Goal: Navigation & Orientation: Find specific page/section

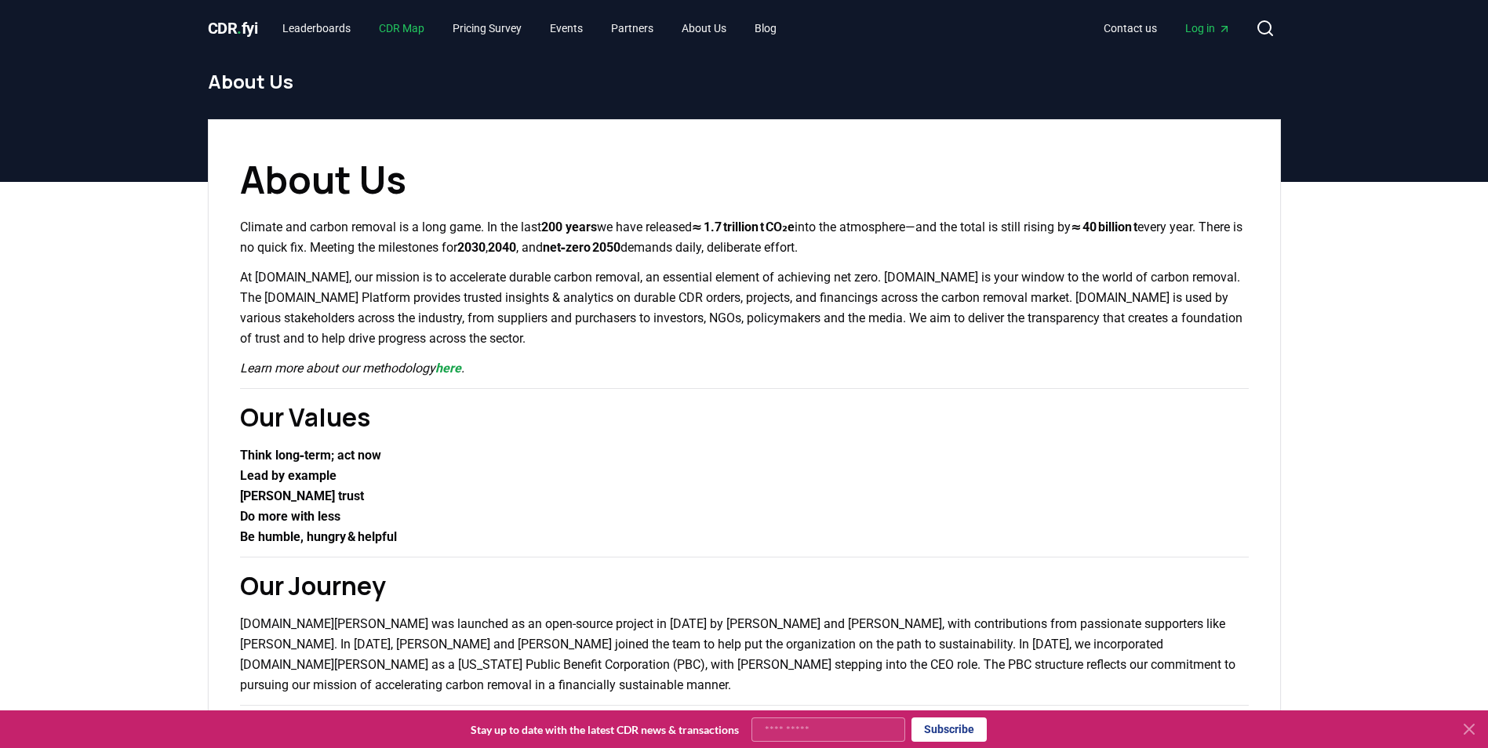
click at [384, 31] on link "CDR Map" at bounding box center [401, 28] width 71 height 28
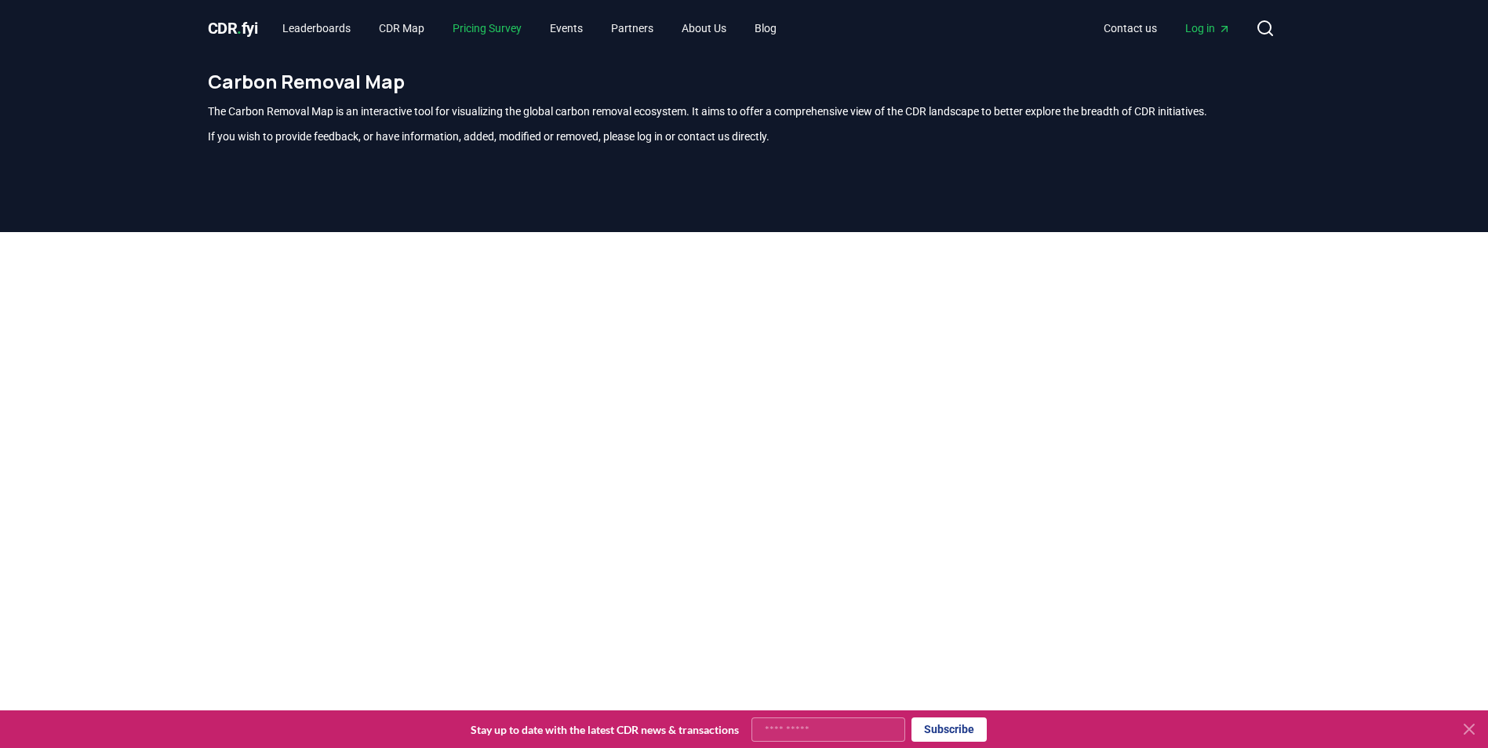
click at [486, 27] on link "Pricing Survey" at bounding box center [487, 28] width 94 height 28
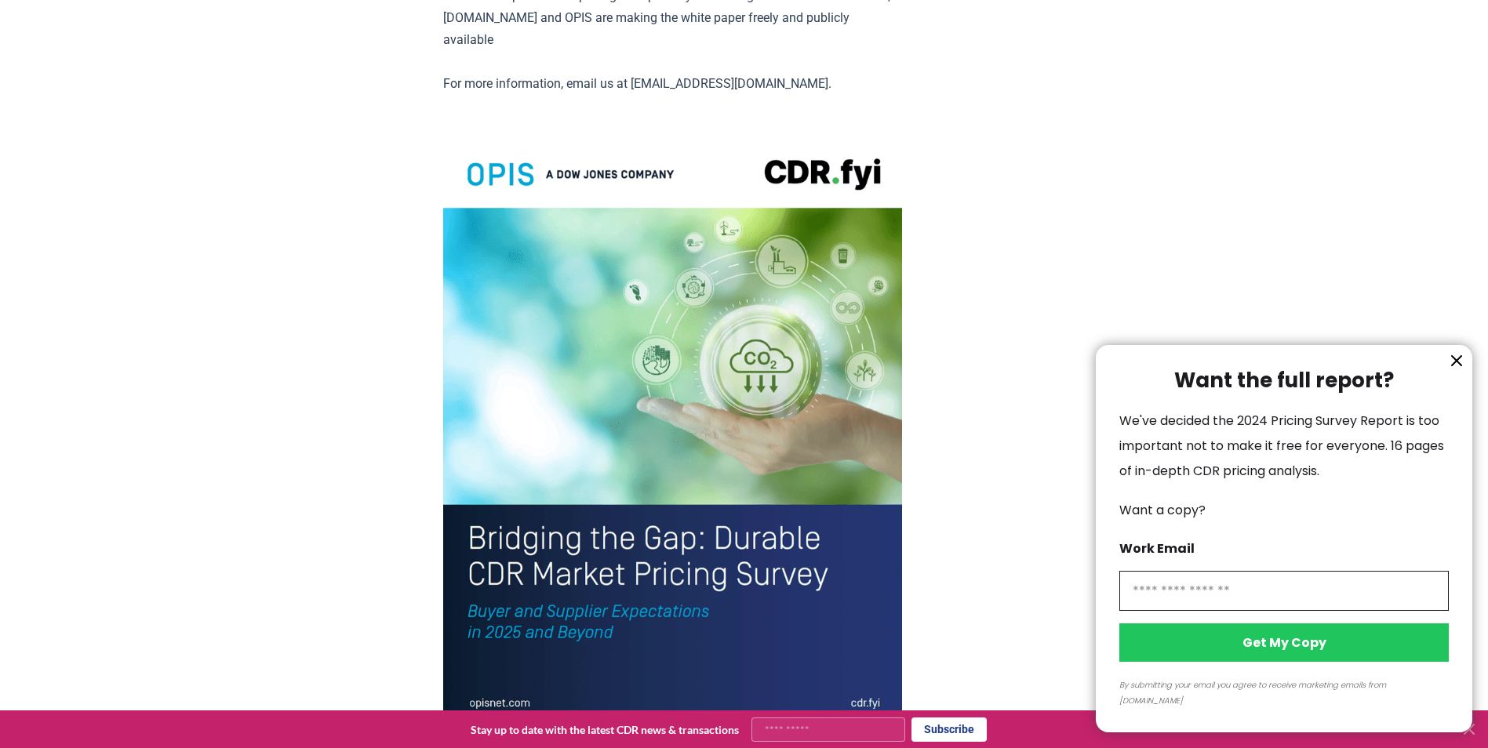
scroll to position [3152, 0]
